Goal: Information Seeking & Learning: Learn about a topic

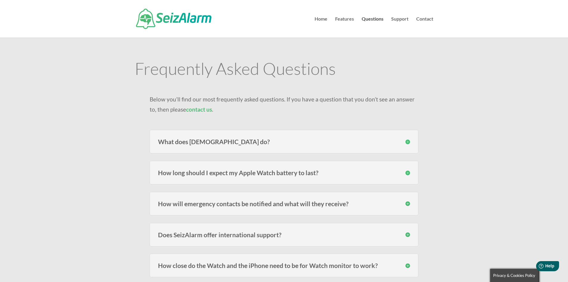
scroll to position [60, 0]
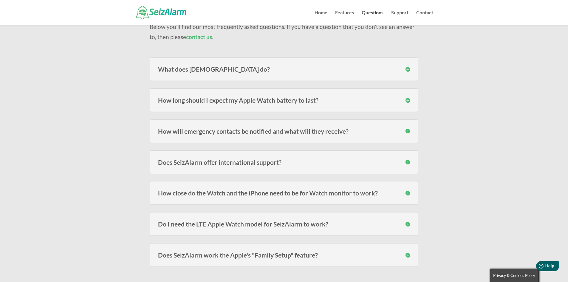
click at [408, 130] on h3 "How will emergency contacts be notified and what will they receive?" at bounding box center [284, 131] width 252 height 6
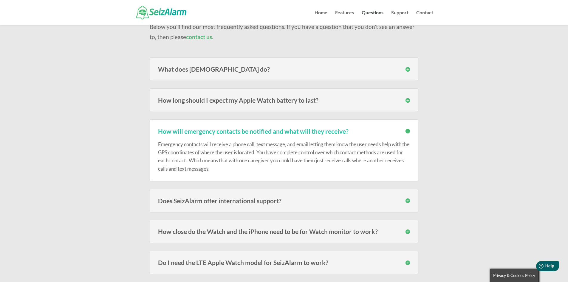
scroll to position [90, 0]
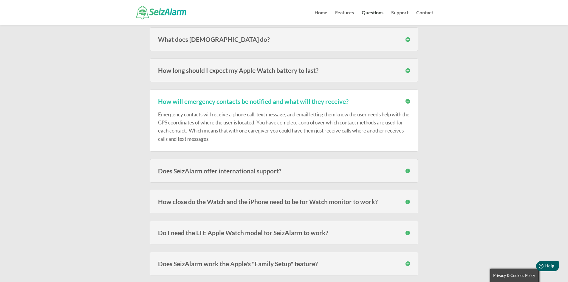
click at [408, 170] on h3 "Does SeizAlarm offer international support?" at bounding box center [284, 171] width 252 height 6
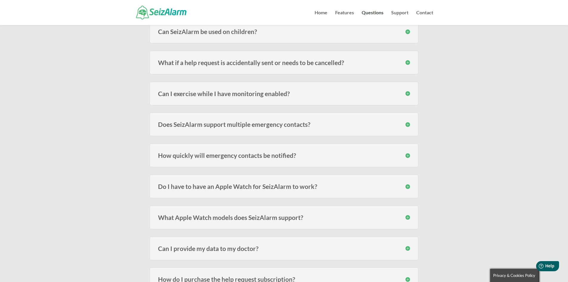
scroll to position [418, 0]
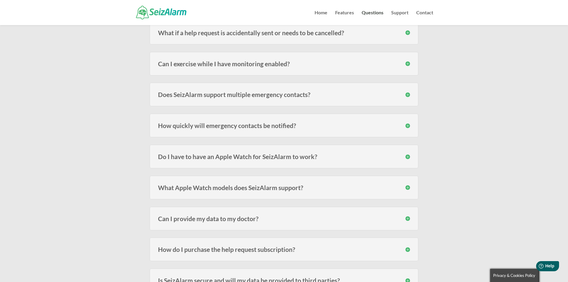
click at [408, 187] on h3 "What Apple Watch models does SeizAlarm support?" at bounding box center [284, 187] width 252 height 6
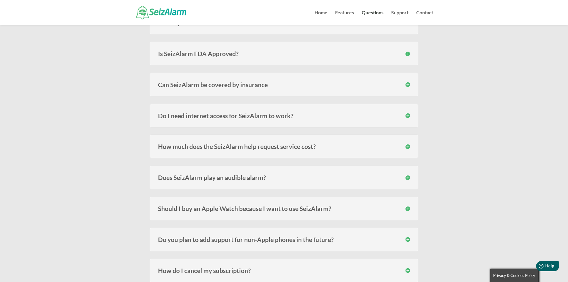
scroll to position [806, 0]
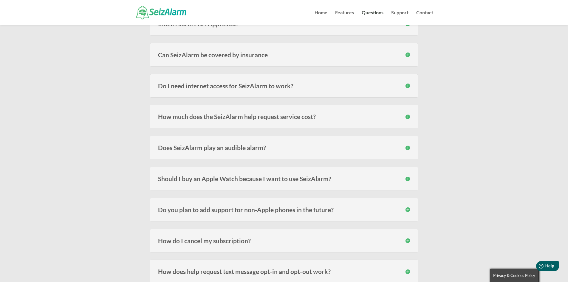
click at [409, 209] on h3 "Do you plan to add support for non-Apple phones in the future?" at bounding box center [284, 209] width 252 height 6
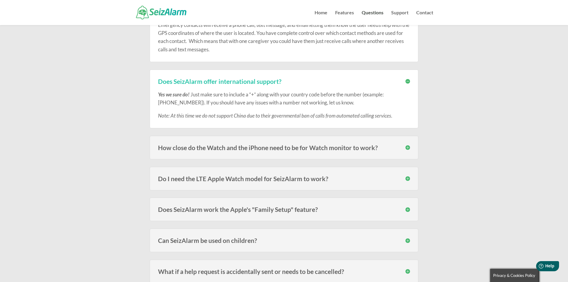
scroll to position [0, 0]
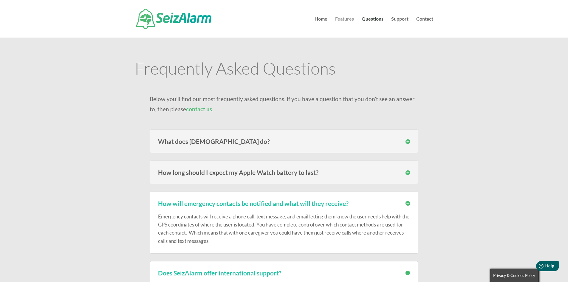
click at [342, 19] on link "Features" at bounding box center [344, 27] width 19 height 21
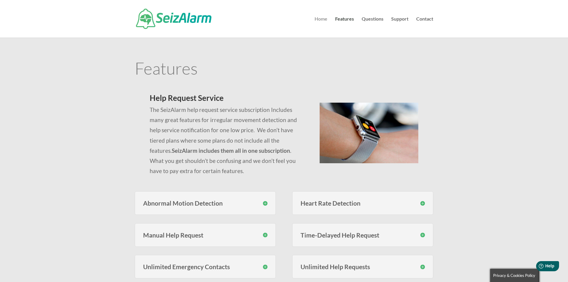
click at [325, 18] on link "Home" at bounding box center [321, 27] width 13 height 21
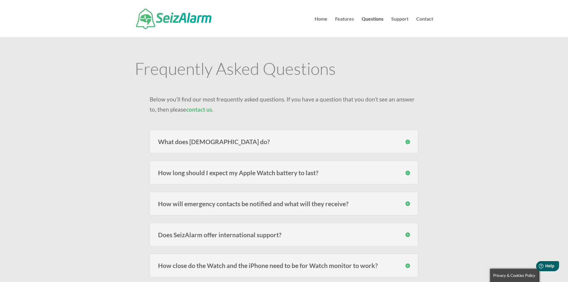
click at [406, 174] on h3 "How long should I expect my Apple Watch battery to last?" at bounding box center [284, 172] width 252 height 6
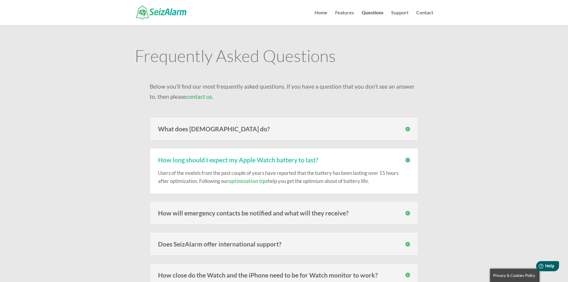
scroll to position [119, 0]
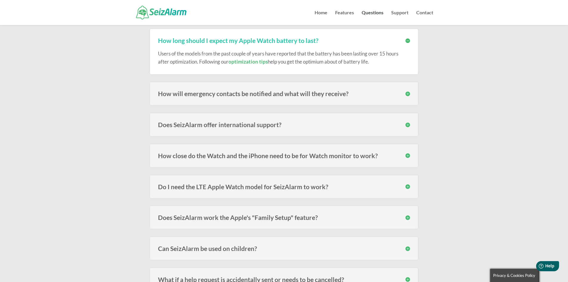
click at [408, 186] on h3 "Do I need the LTE Apple Watch model for SeizAlarm to work?" at bounding box center [284, 186] width 252 height 6
